Goal: Navigation & Orientation: Find specific page/section

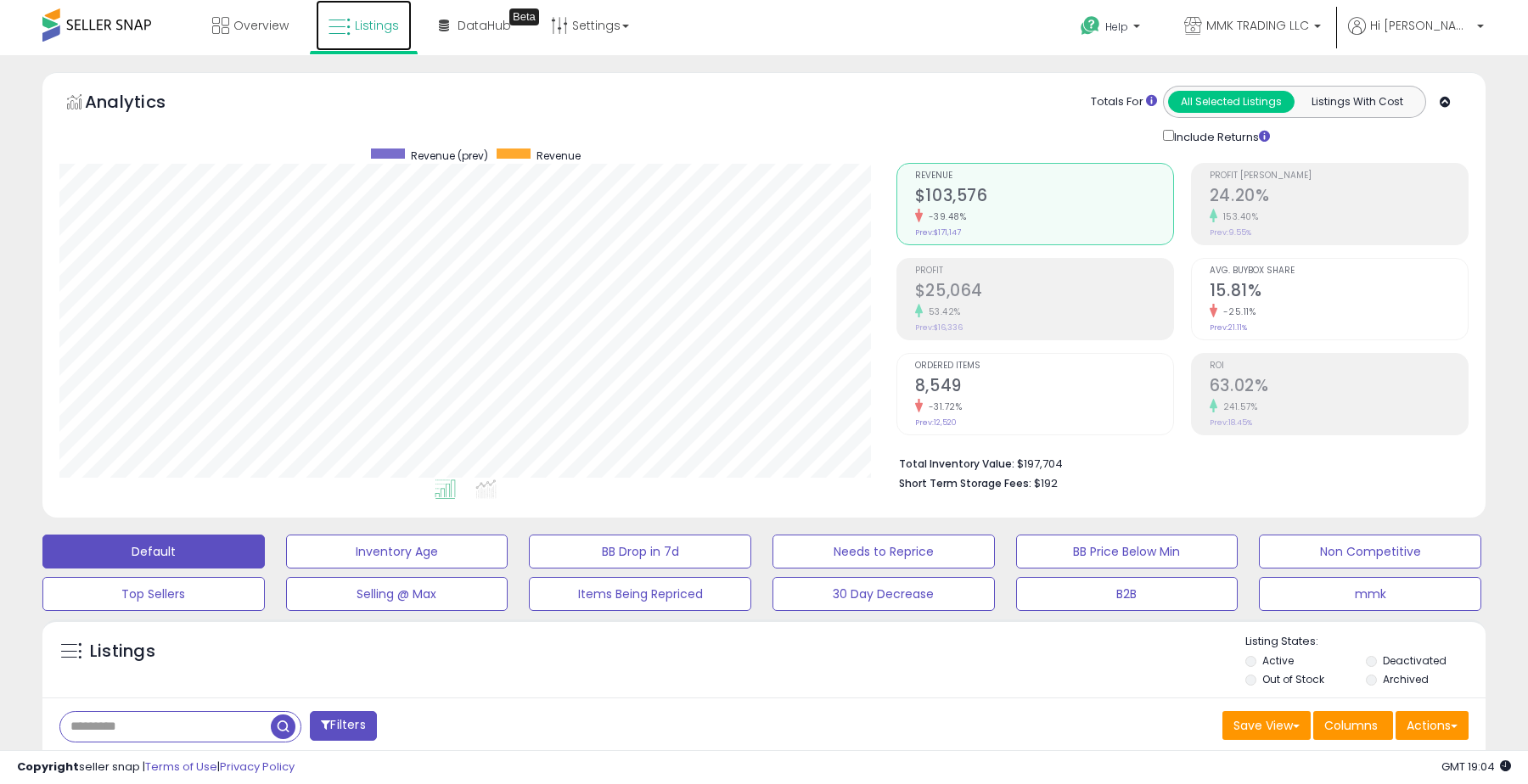
click at [352, 47] on link "Listings" at bounding box center [363, 26] width 96 height 51
click at [385, 40] on link "Listings" at bounding box center [363, 26] width 96 height 51
